Goal: Transaction & Acquisition: Purchase product/service

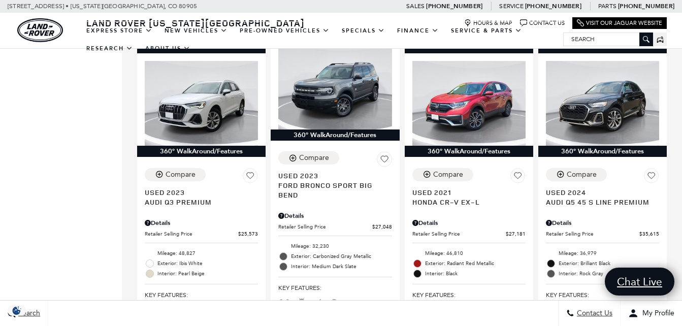
scroll to position [1620, 0]
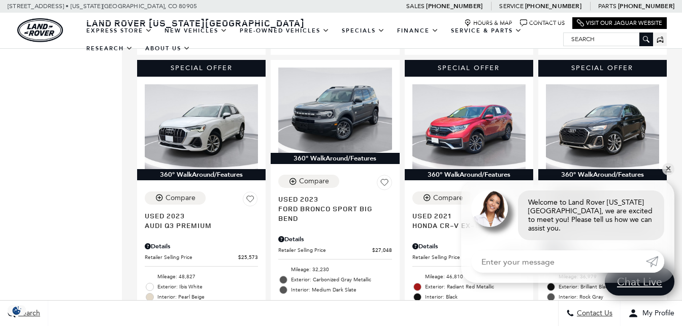
drag, startPoint x: 688, startPoint y: 28, endPoint x: 690, endPoint y: 165, distance: 136.6
click at [682, 165] on html "Land Rover Colorado Springs Menu Menu" at bounding box center [341, 123] width 682 height 3486
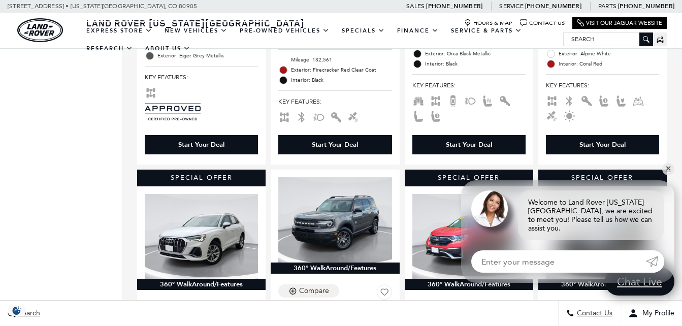
scroll to position [1475, 0]
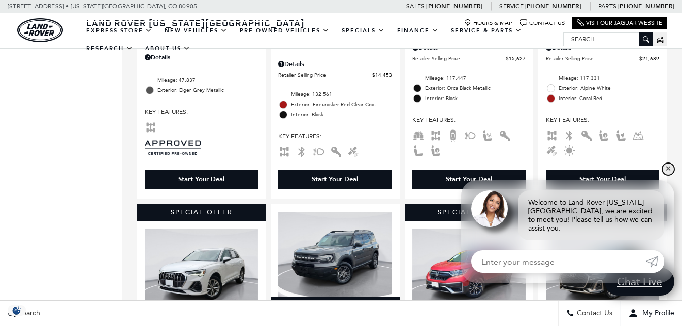
click at [666, 175] on link "✕" at bounding box center [668, 169] width 12 height 12
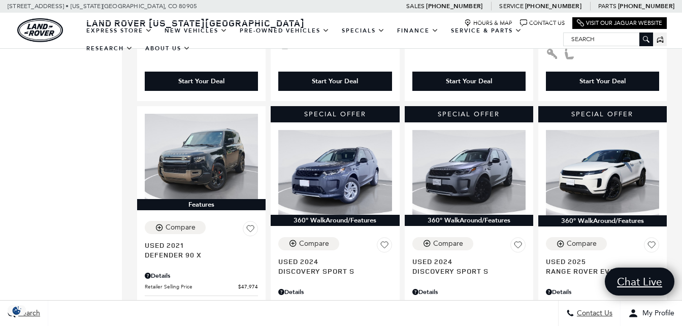
scroll to position [558, 0]
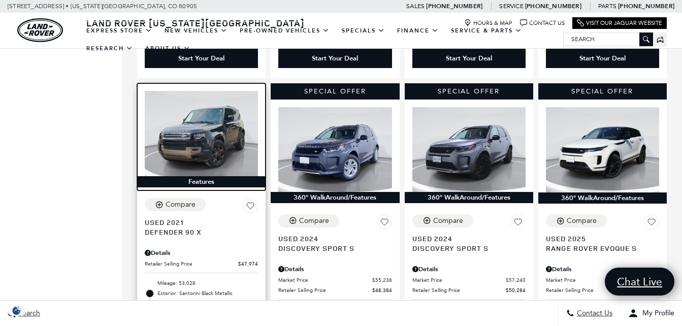
click at [196, 135] on img at bounding box center [201, 133] width 113 height 85
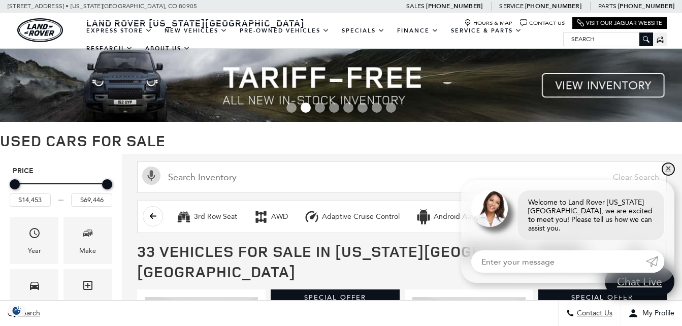
click at [668, 175] on link "✕" at bounding box center [668, 169] width 12 height 12
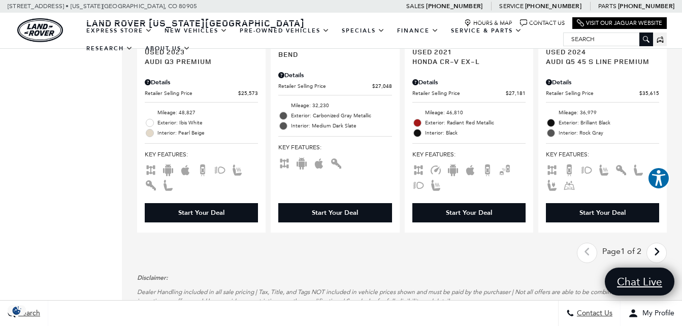
scroll to position [1887, 0]
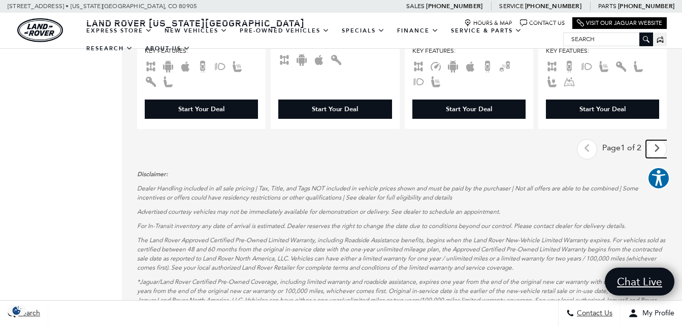
click at [660, 140] on icon "next page" at bounding box center [657, 148] width 7 height 16
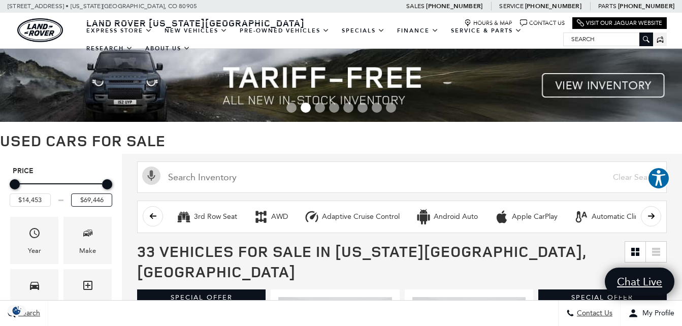
click at [102, 200] on input "$69,446" at bounding box center [91, 199] width 41 height 13
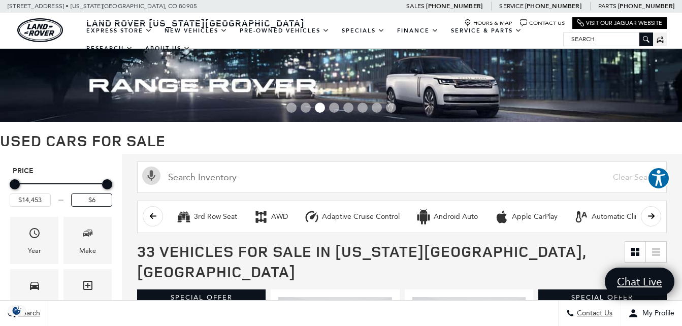
type input "$"
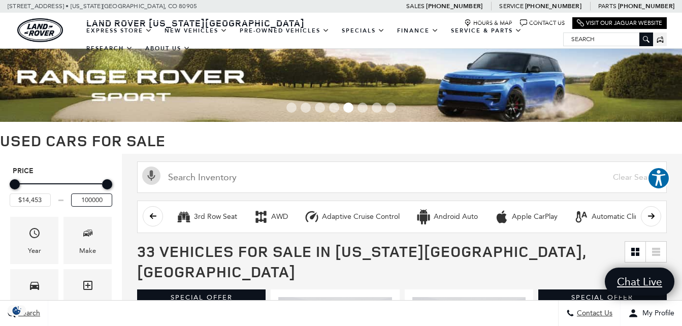
click at [91, 200] on input "100000" at bounding box center [91, 199] width 41 height 13
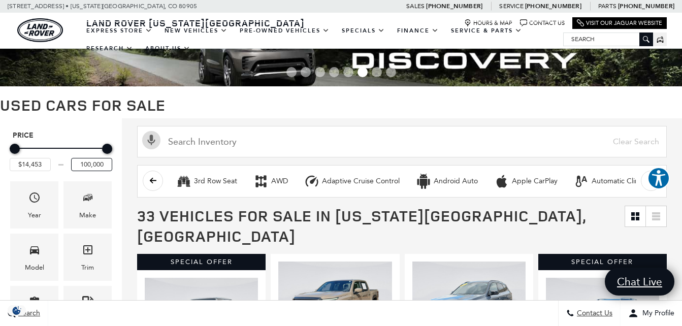
scroll to position [51, 0]
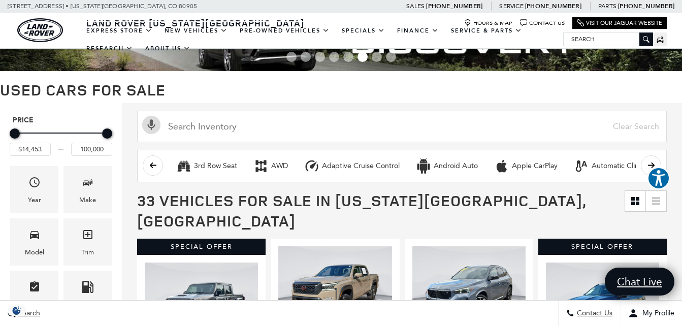
type input "$69,446"
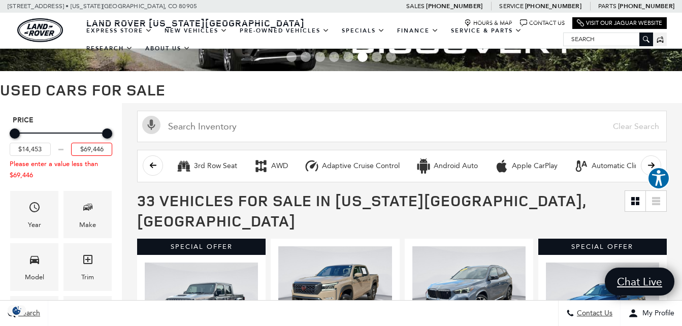
click at [67, 116] on h5 "Price" at bounding box center [61, 120] width 96 height 9
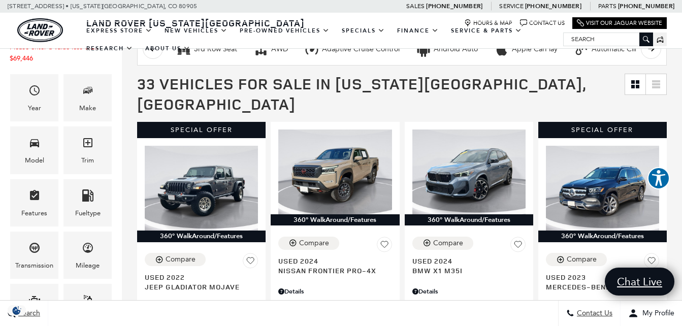
scroll to position [0, 0]
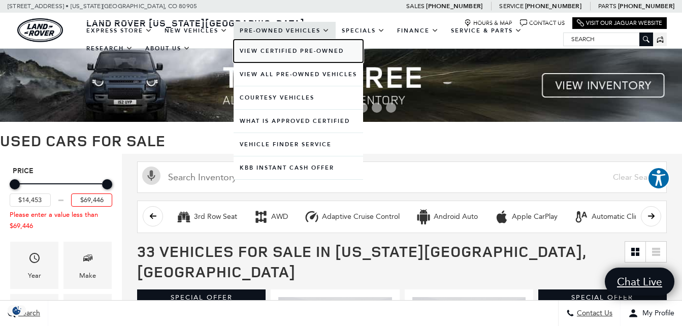
click at [296, 51] on link "View Certified Pre-Owned" at bounding box center [299, 51] width 130 height 23
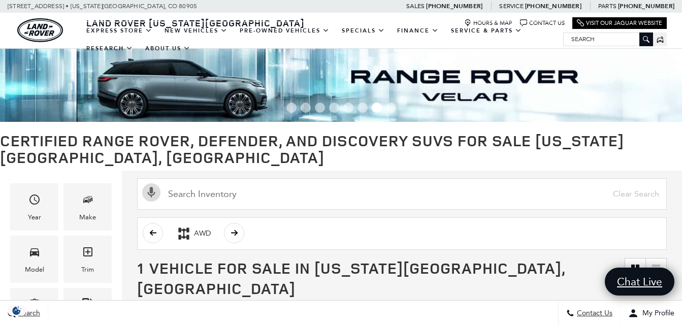
drag, startPoint x: 682, startPoint y: 41, endPoint x: 682, endPoint y: 26, distance: 15.2
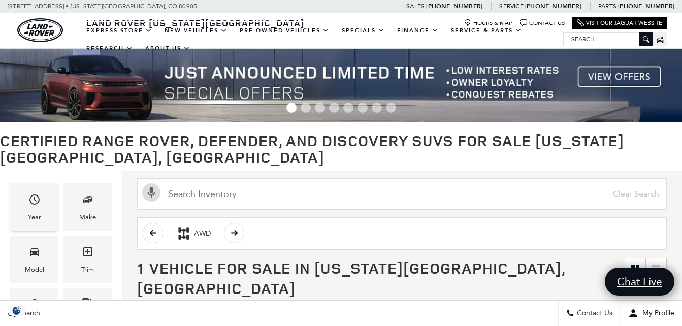
click at [39, 207] on span "Year" at bounding box center [34, 201] width 12 height 21
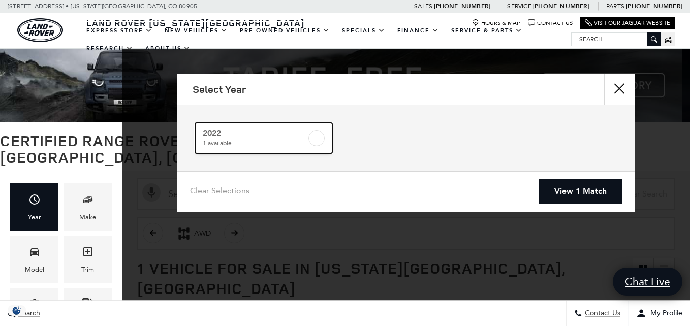
click at [270, 141] on span "1 available" at bounding box center [255, 143] width 104 height 10
click at [279, 136] on span "2022" at bounding box center [255, 133] width 104 height 10
checkbox input "false"
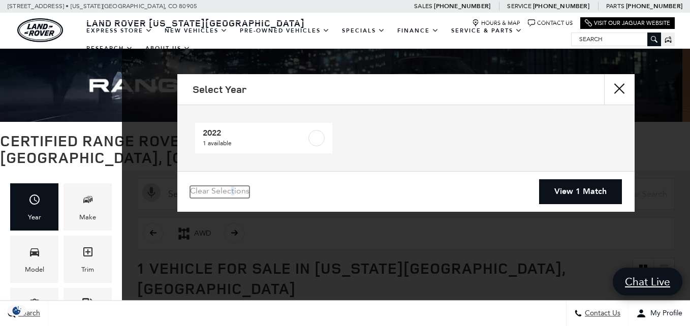
click at [233, 193] on link "Clear Selections" at bounding box center [219, 192] width 59 height 12
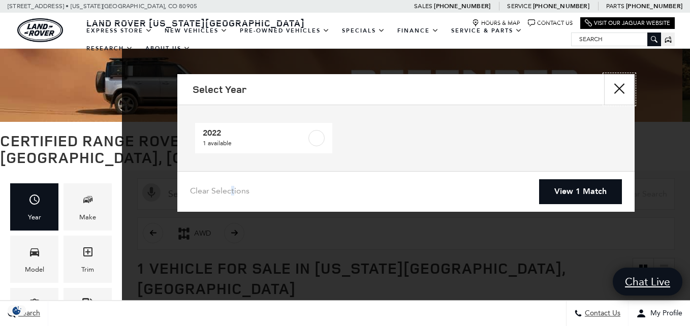
click at [621, 88] on button "close" at bounding box center [619, 89] width 30 height 30
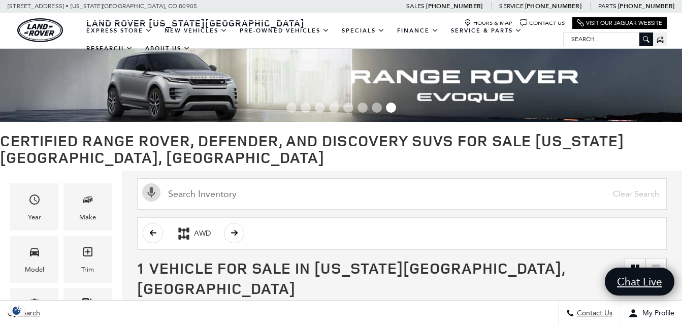
click at [610, 40] on input "Search" at bounding box center [608, 39] width 89 height 12
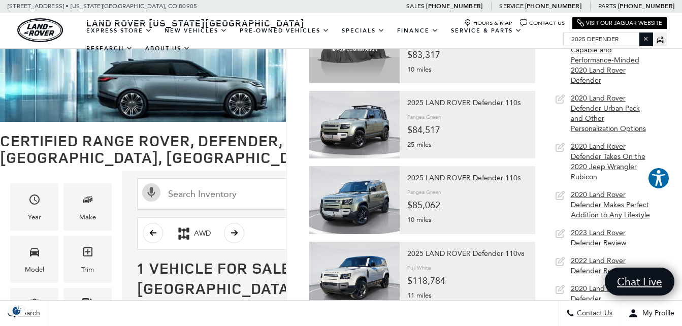
scroll to position [223, 0]
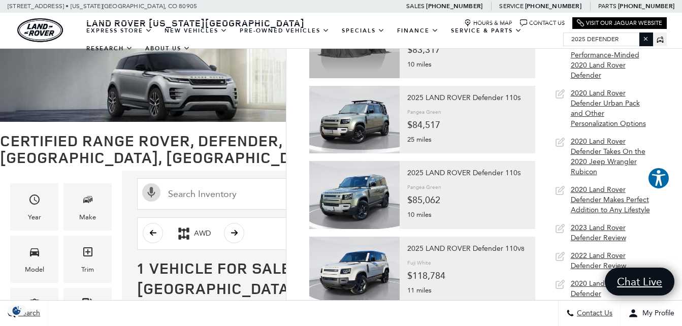
type input "2025 Defender"
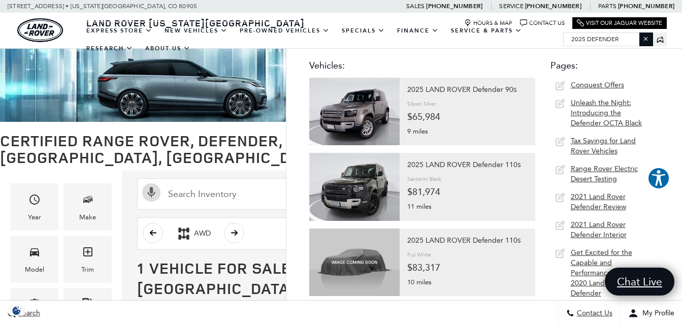
scroll to position [0, 0]
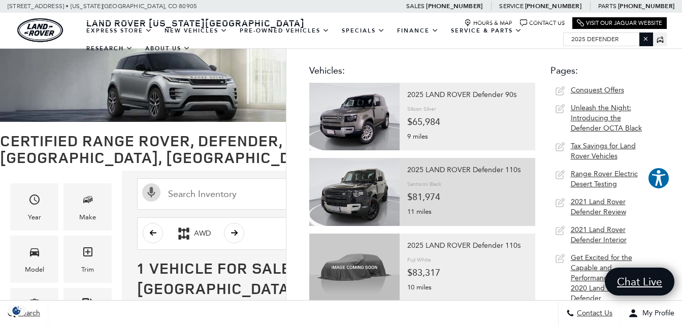
click at [402, 181] on div "2025 LAND ROVER Defender 110 S Santorini Black $81,974 11 miles L445598" at bounding box center [468, 190] width 136 height 65
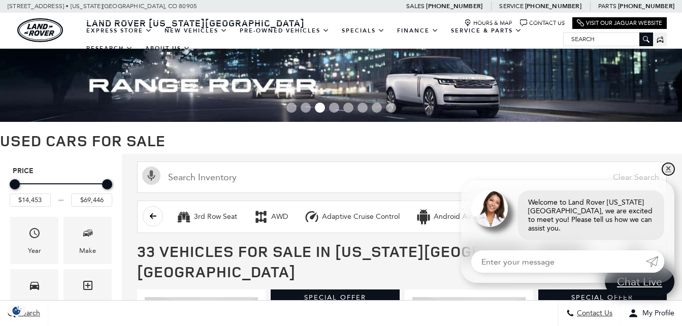
click at [667, 175] on link "✕" at bounding box center [668, 169] width 12 height 12
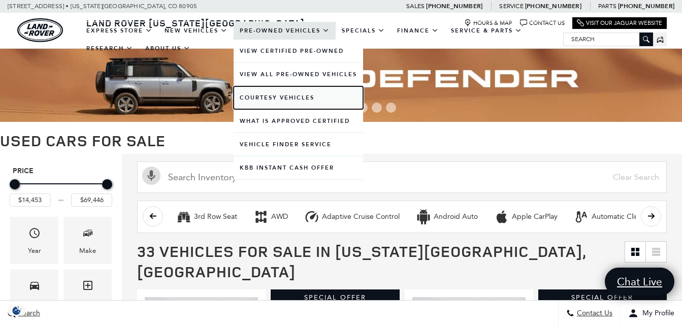
click at [283, 98] on link "Courtesy Vehicles" at bounding box center [299, 97] width 130 height 23
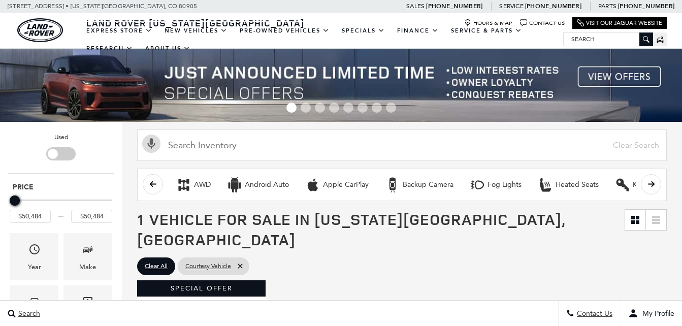
drag, startPoint x: 686, startPoint y: 53, endPoint x: 690, endPoint y: 85, distance: 32.7
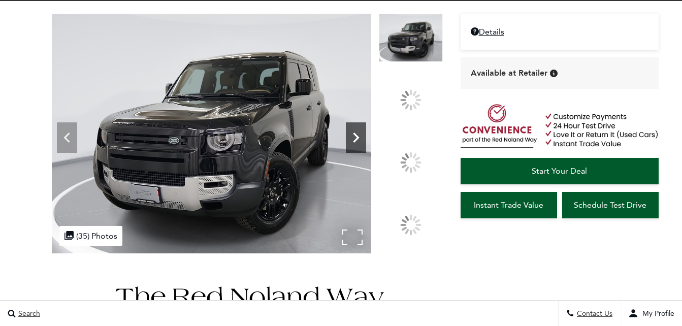
click at [359, 143] on icon at bounding box center [356, 138] width 6 height 10
click at [412, 160] on div at bounding box center [410, 162] width 29 height 29
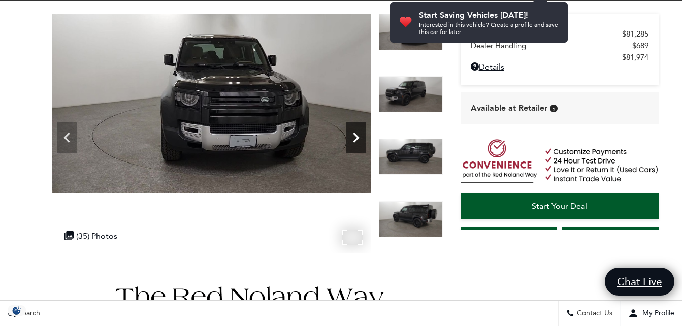
click at [357, 137] on icon "Next" at bounding box center [356, 138] width 6 height 10
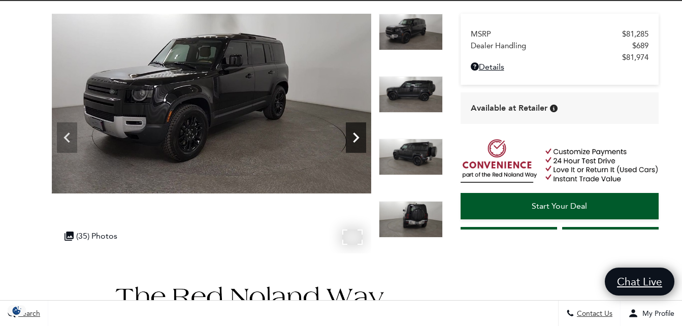
click at [359, 137] on icon "Next" at bounding box center [356, 137] width 20 height 20
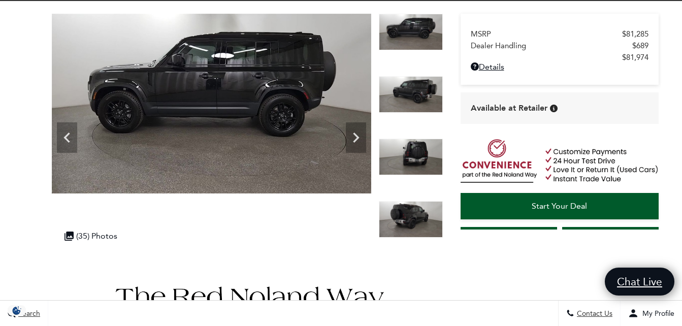
scroll to position [18, 0]
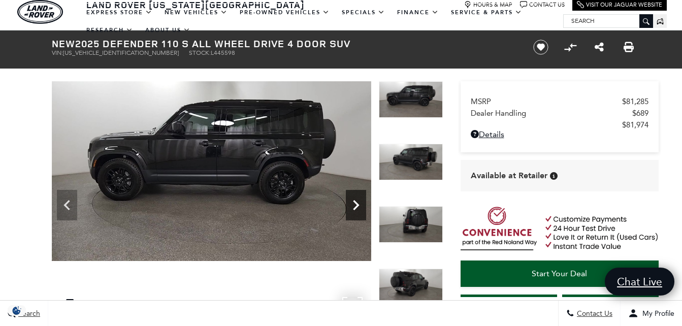
click at [358, 202] on icon "Next" at bounding box center [356, 205] width 20 height 20
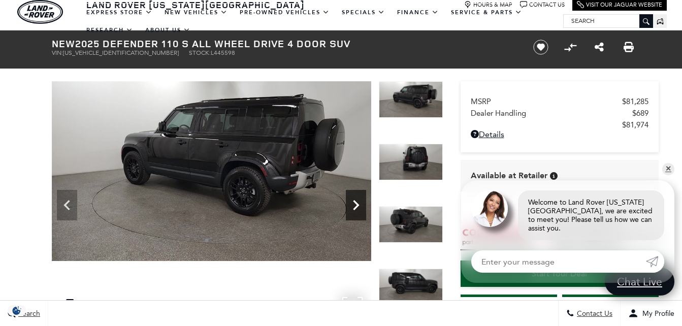
click at [356, 206] on icon "Next" at bounding box center [356, 205] width 20 height 20
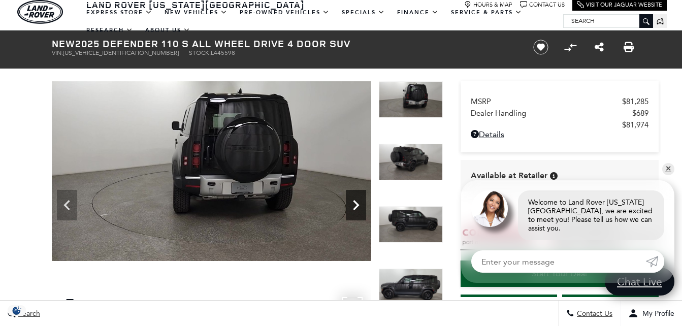
click at [357, 206] on icon "Next" at bounding box center [356, 205] width 6 height 10
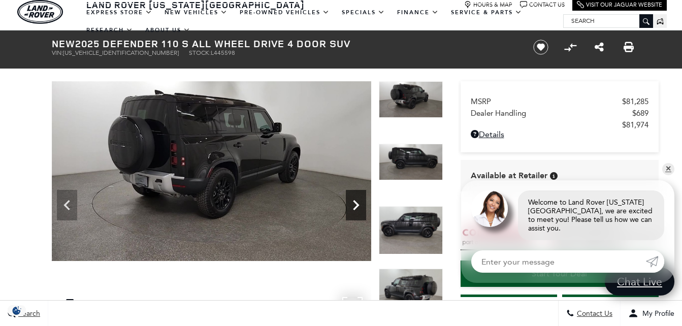
click at [357, 206] on icon "Next" at bounding box center [356, 205] width 6 height 10
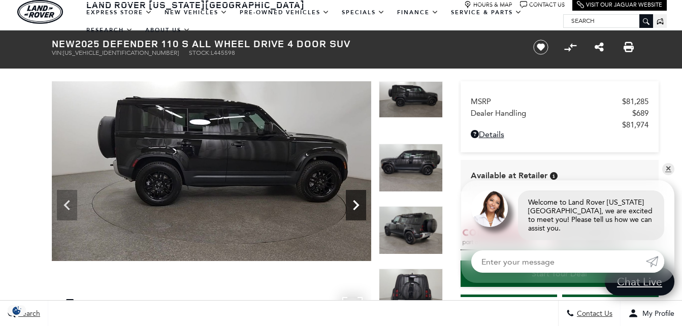
click at [357, 206] on icon "Next" at bounding box center [356, 205] width 6 height 10
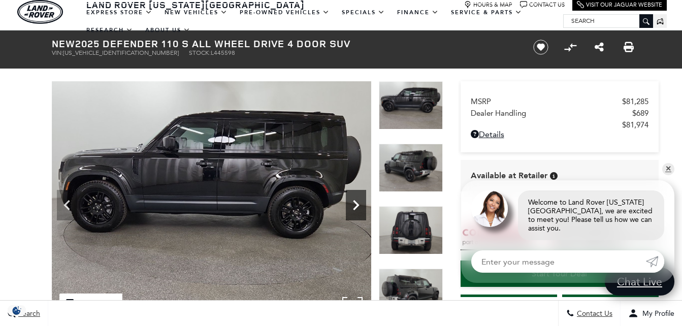
click at [355, 202] on icon "Next" at bounding box center [356, 205] width 6 height 10
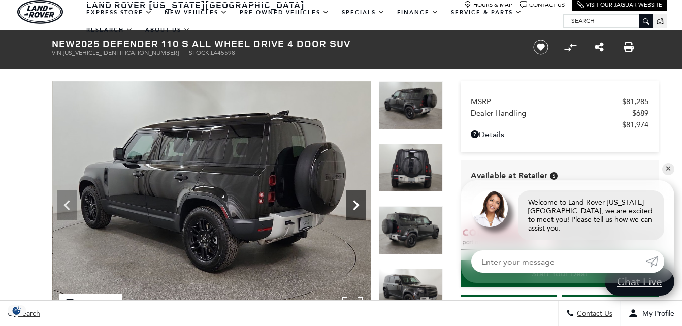
click at [357, 206] on icon "Next" at bounding box center [356, 205] width 6 height 10
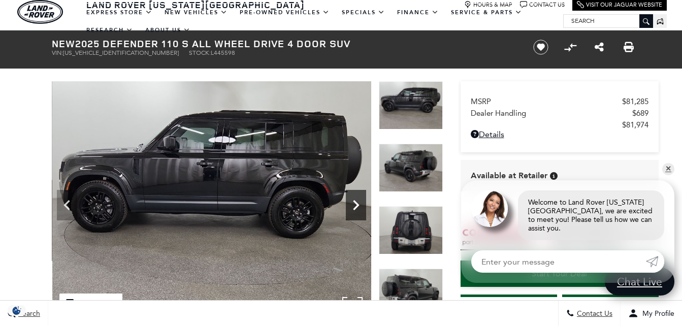
click at [358, 206] on icon "Next" at bounding box center [356, 205] width 6 height 10
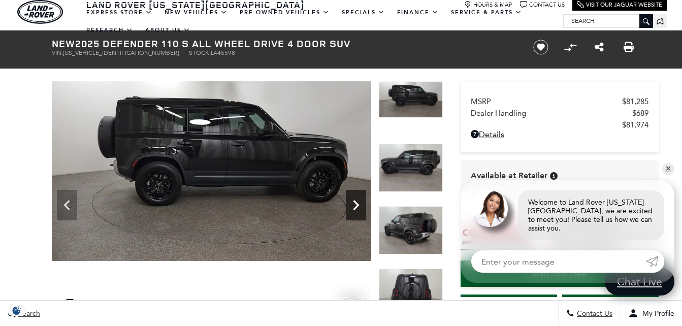
click at [358, 206] on icon "Next" at bounding box center [356, 205] width 6 height 10
